Goal: Task Accomplishment & Management: Manage account settings

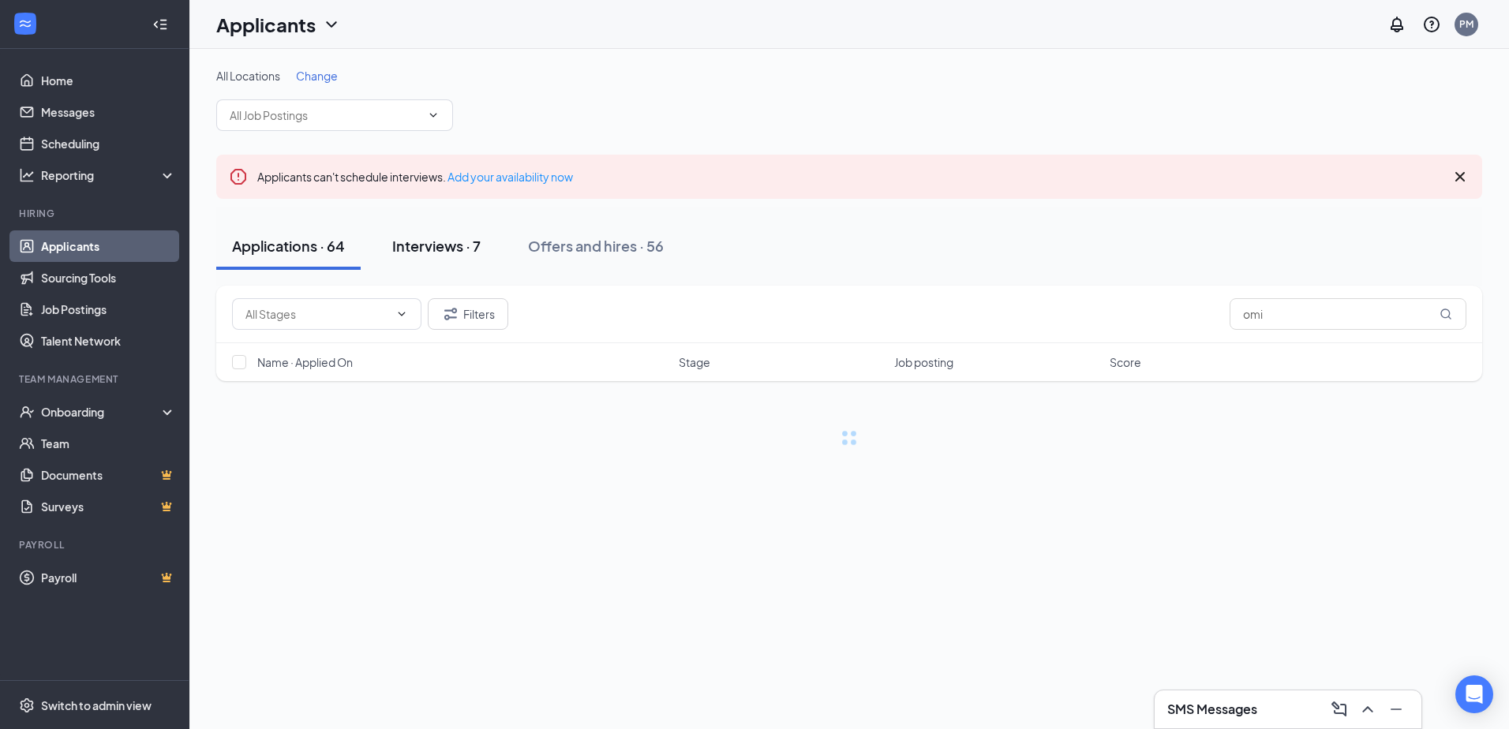
click at [465, 244] on div "Interviews · 7" at bounding box center [436, 246] width 88 height 20
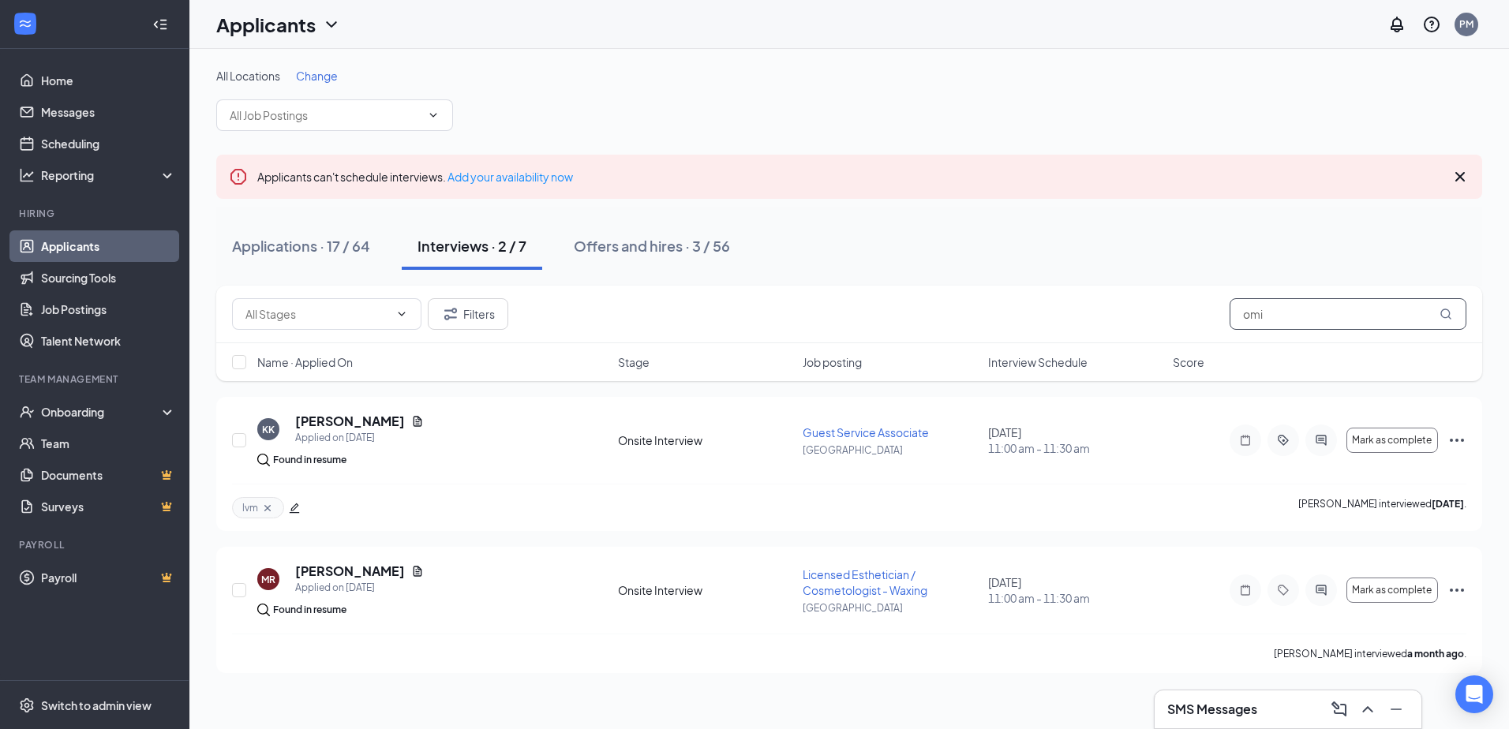
drag, startPoint x: 1329, startPoint y: 307, endPoint x: 540, endPoint y: 348, distance: 789.3
click at [540, 348] on div "Filters omi Name · Applied On Stage Job posting Interview Schedule Score" at bounding box center [849, 333] width 1266 height 95
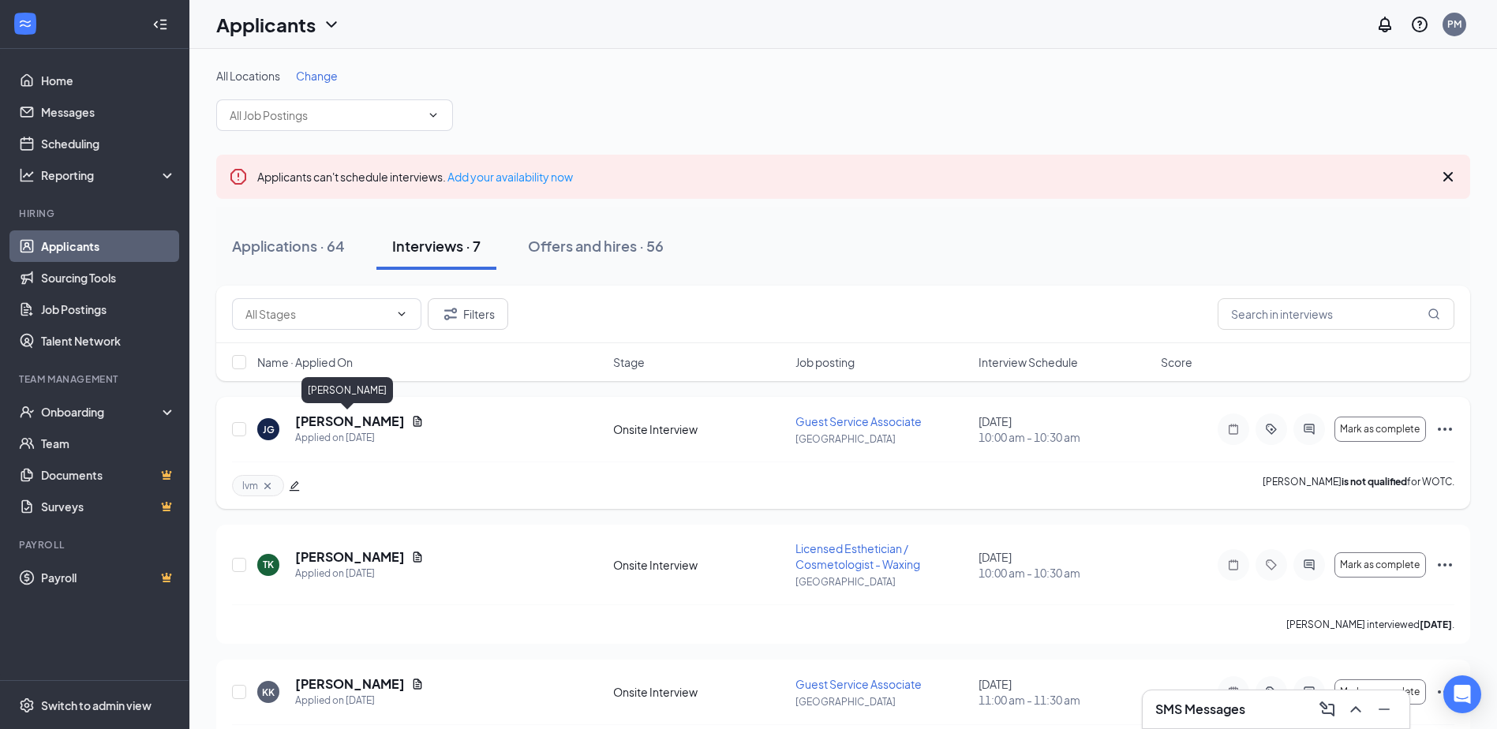
click at [360, 418] on h5 "[PERSON_NAME]" at bounding box center [350, 421] width 110 height 17
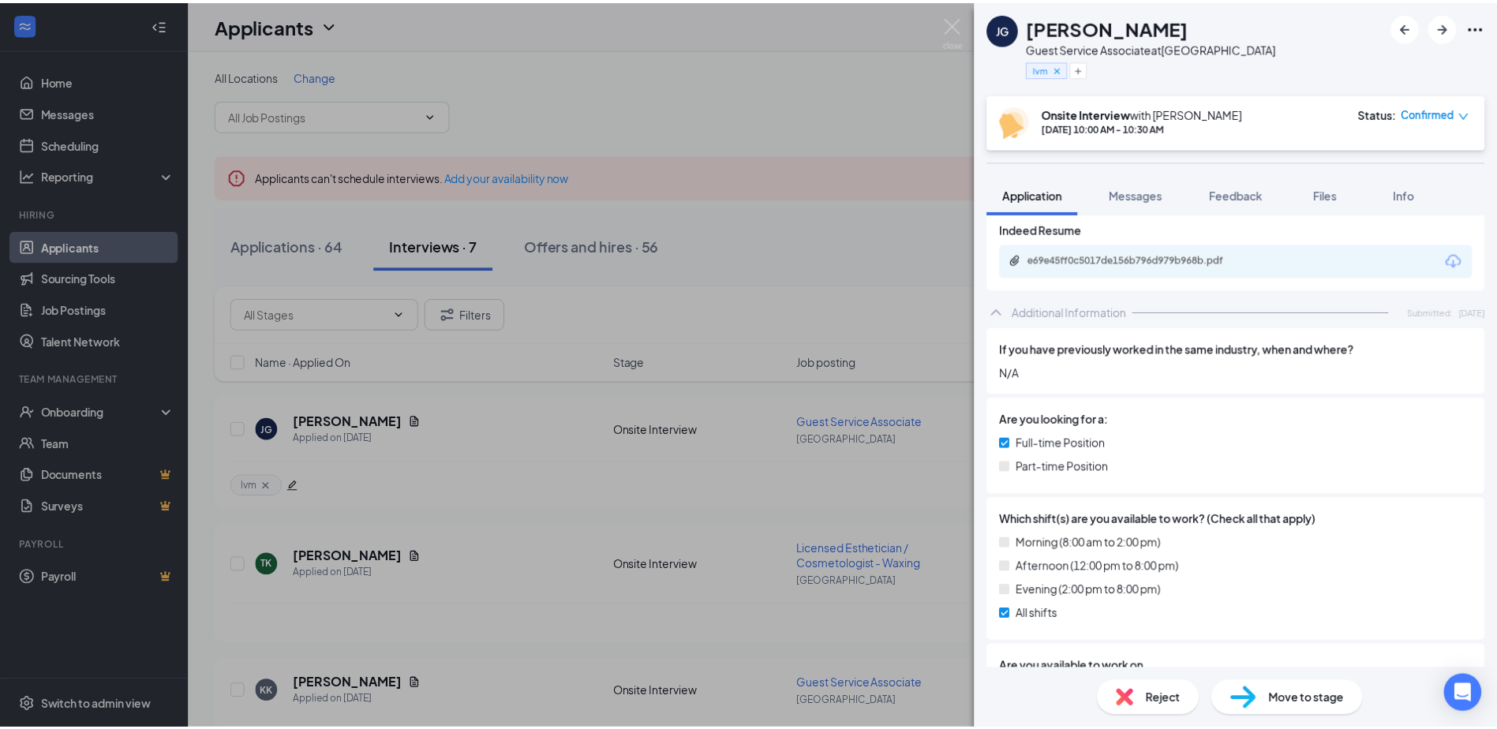
scroll to position [527, 0]
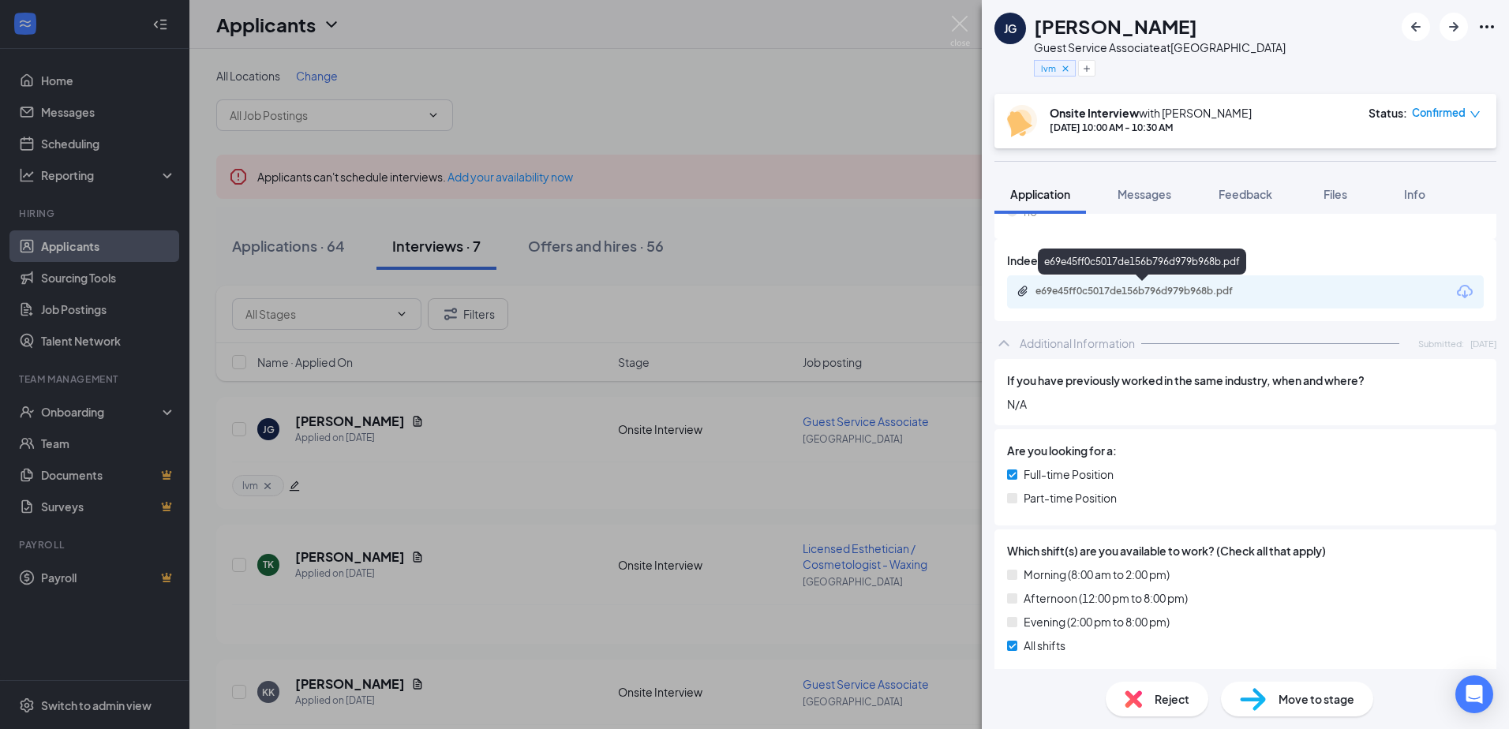
click at [1253, 293] on div "e69e45ff0c5017de156b796d979b968b.pdf" at bounding box center [1145, 291] width 221 height 13
click at [958, 19] on img at bounding box center [960, 31] width 20 height 31
